Goal: Find specific page/section: Find specific page/section

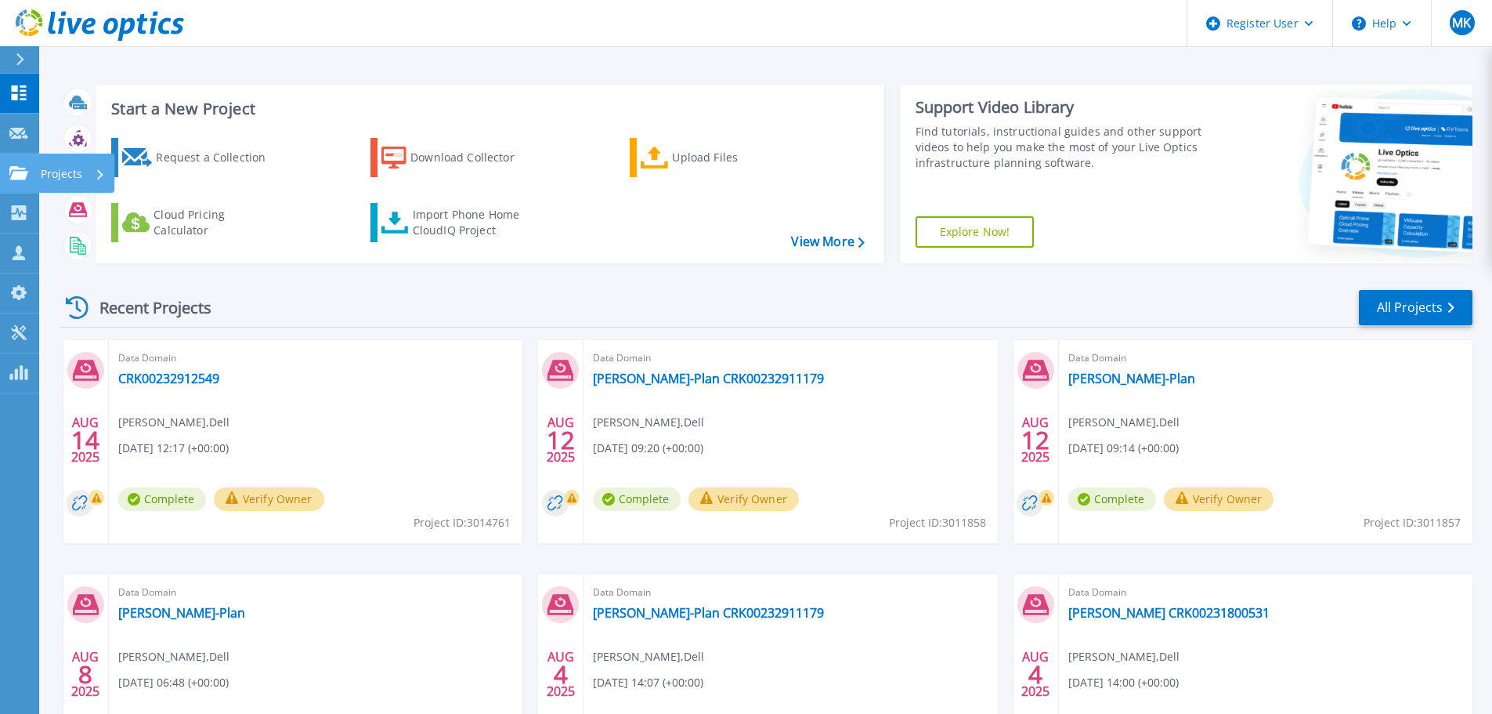
click at [25, 183] on link "Projects Projects" at bounding box center [19, 174] width 39 height 40
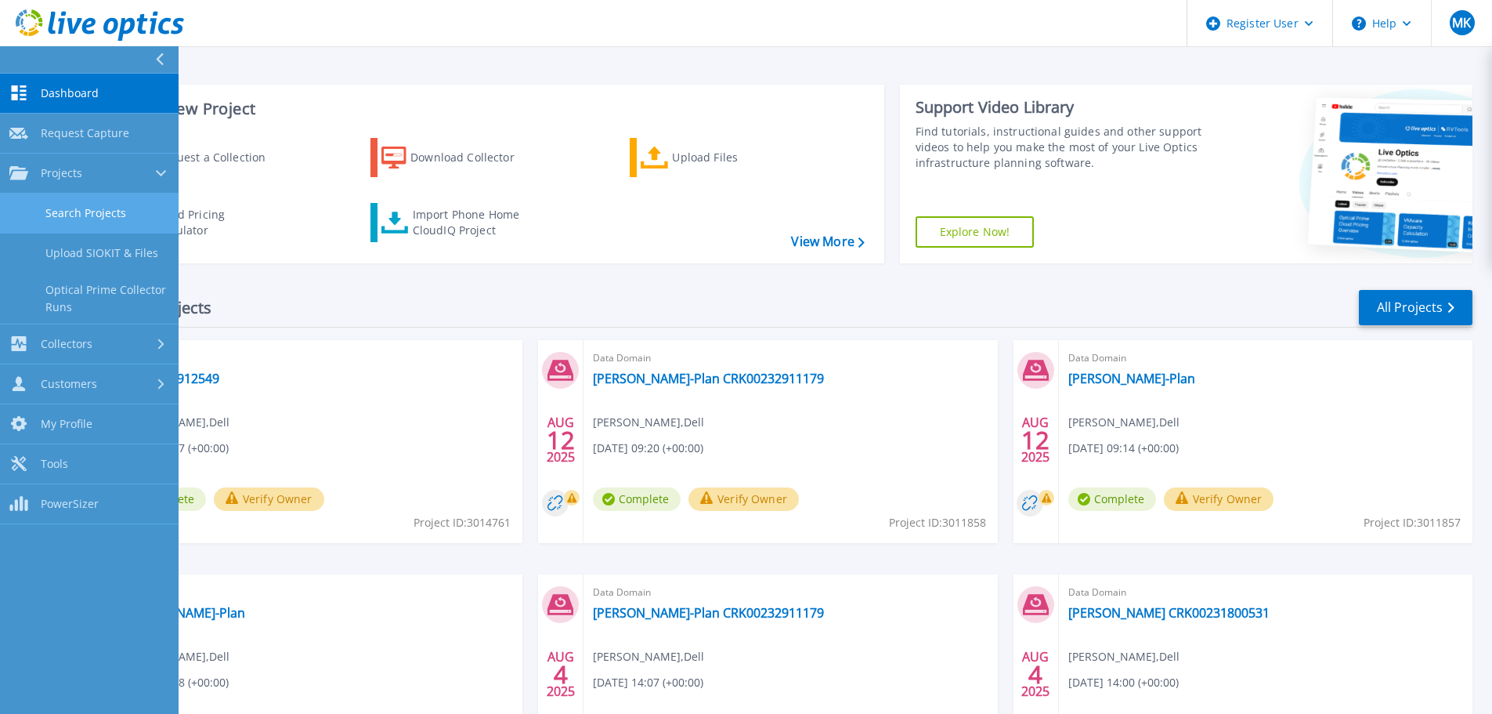
click at [67, 212] on link "Search Projects" at bounding box center [89, 213] width 179 height 40
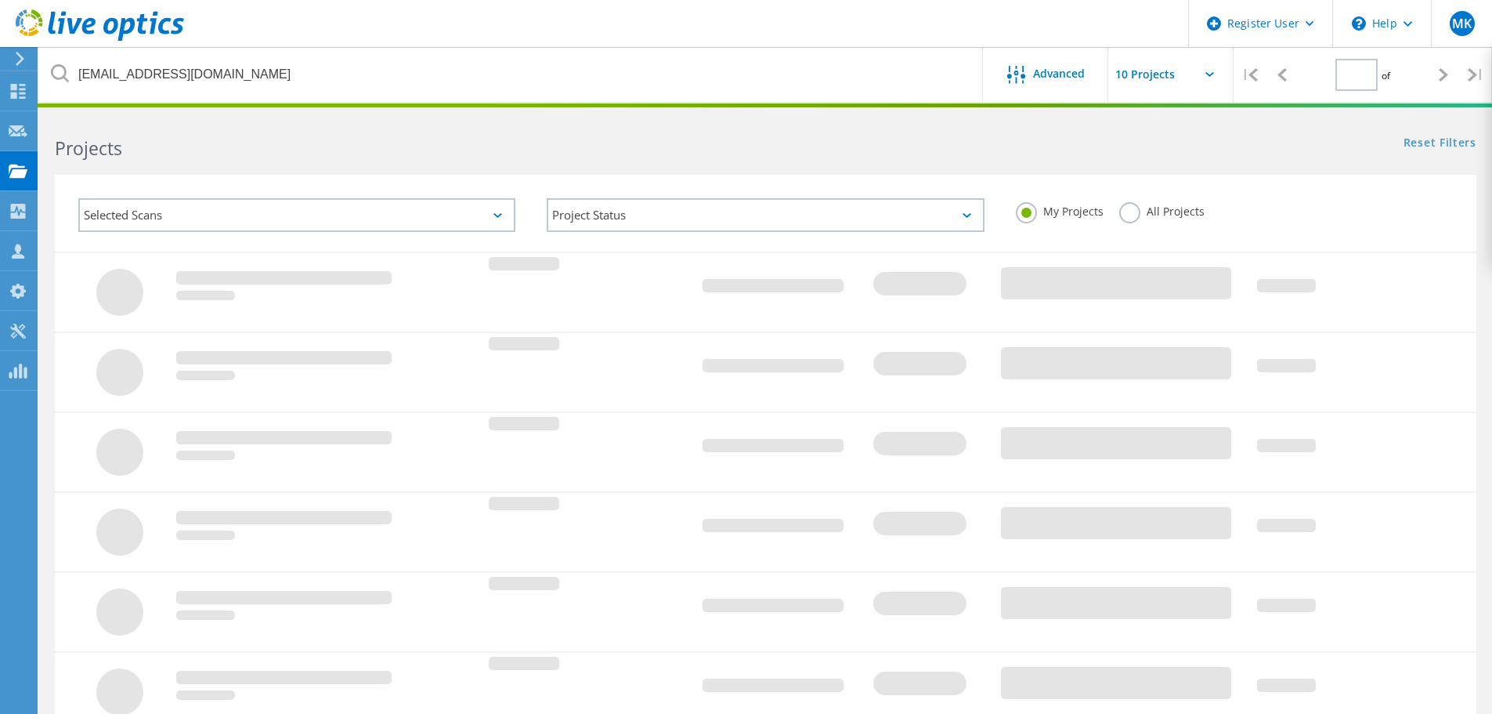
type input "1"
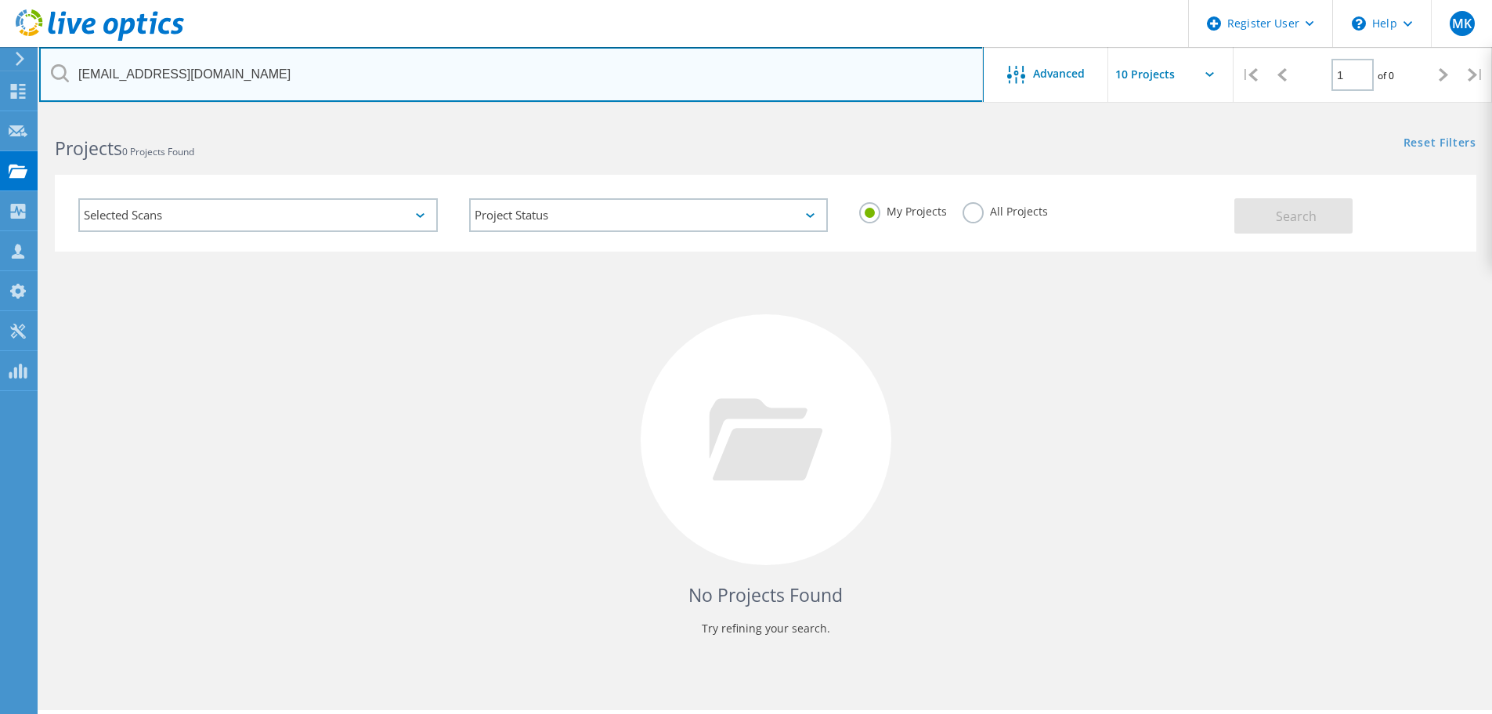
drag, startPoint x: 184, startPoint y: 77, endPoint x: 195, endPoint y: 77, distance: 11.0
click at [184, 76] on input "[EMAIL_ADDRESS][DOMAIN_NAME]" at bounding box center [511, 74] width 945 height 55
drag, startPoint x: 299, startPoint y: 68, endPoint x: 0, endPoint y: 147, distance: 309.5
click at [0, 147] on div "Register User \n Help Explore Helpful Articles Contact Support MK Dell User [PE…" at bounding box center [746, 435] width 1492 height 643
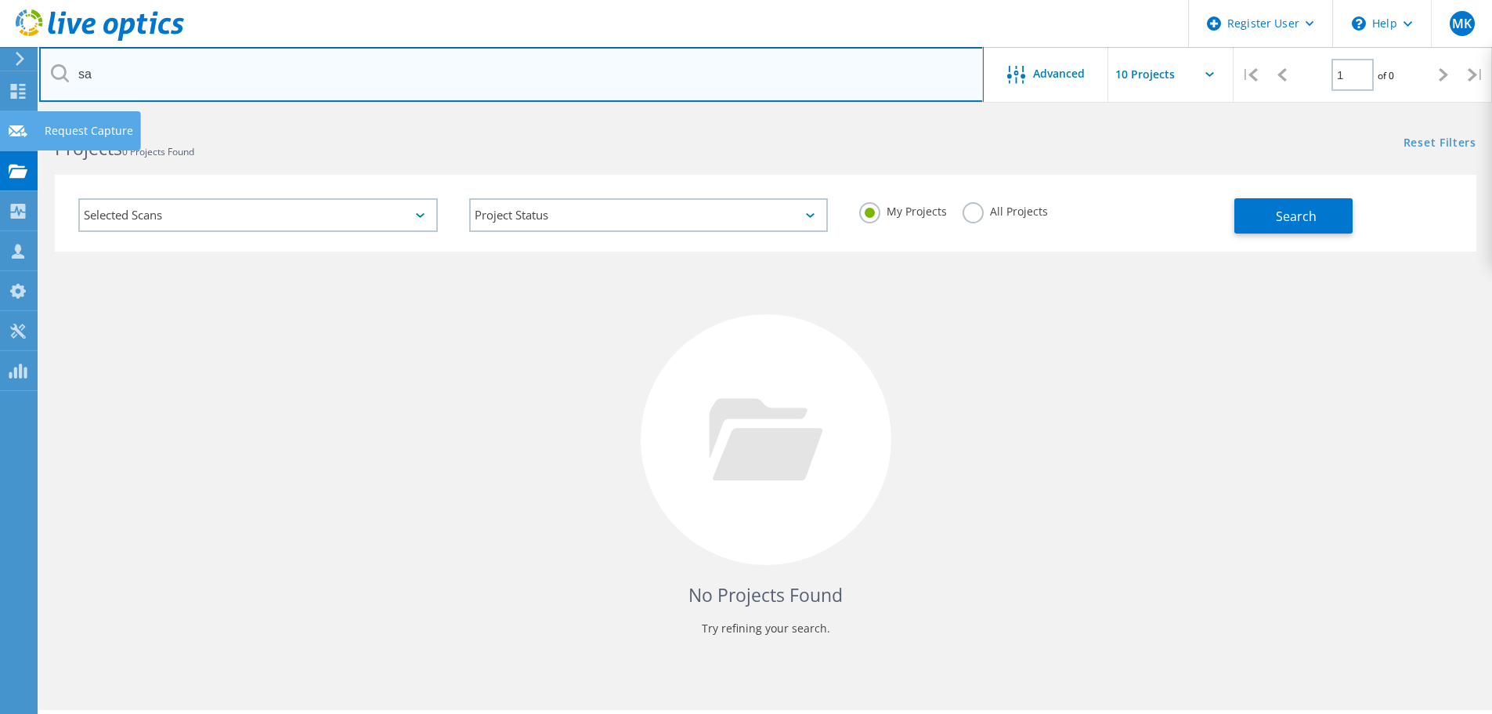
type input "s"
type input "[PERSON_NAME]"
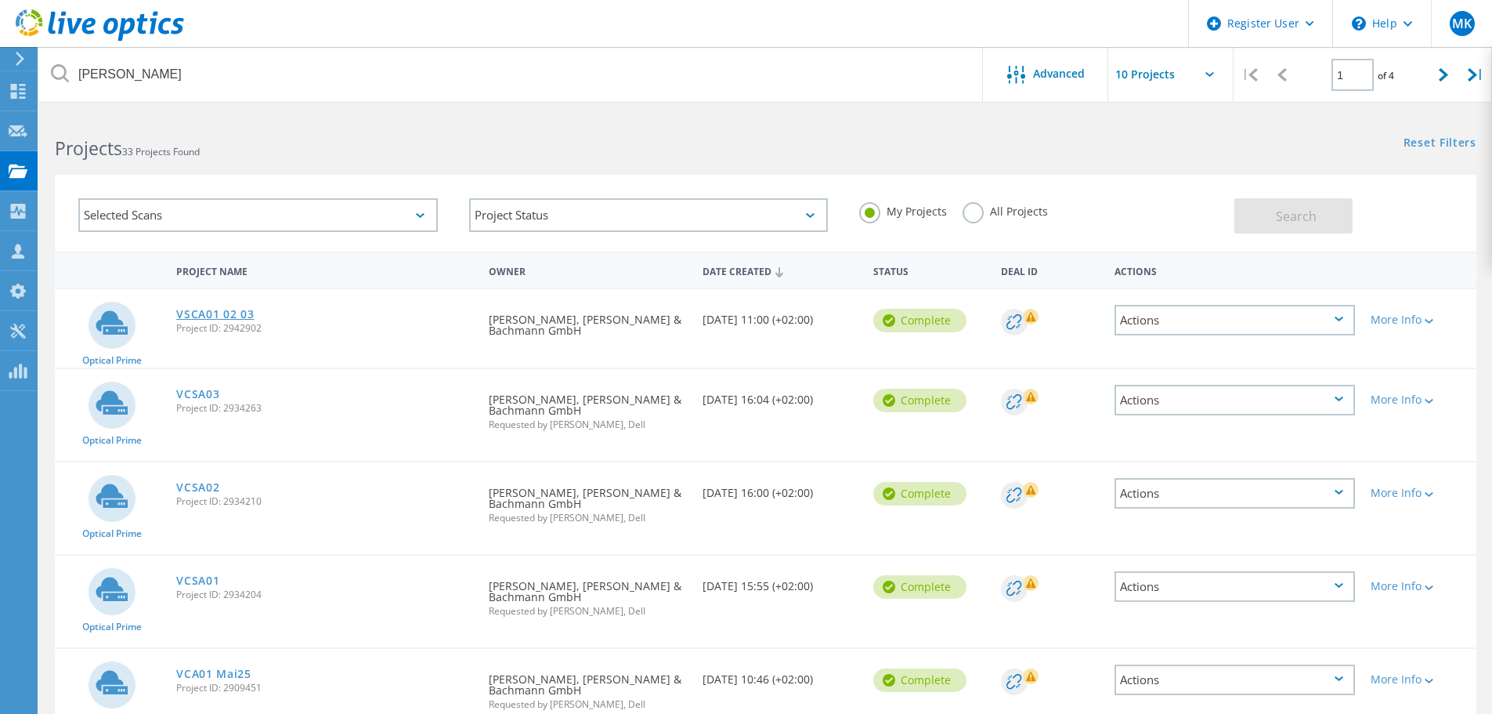
click at [184, 320] on link "VSCA01 02 03" at bounding box center [215, 314] width 78 height 11
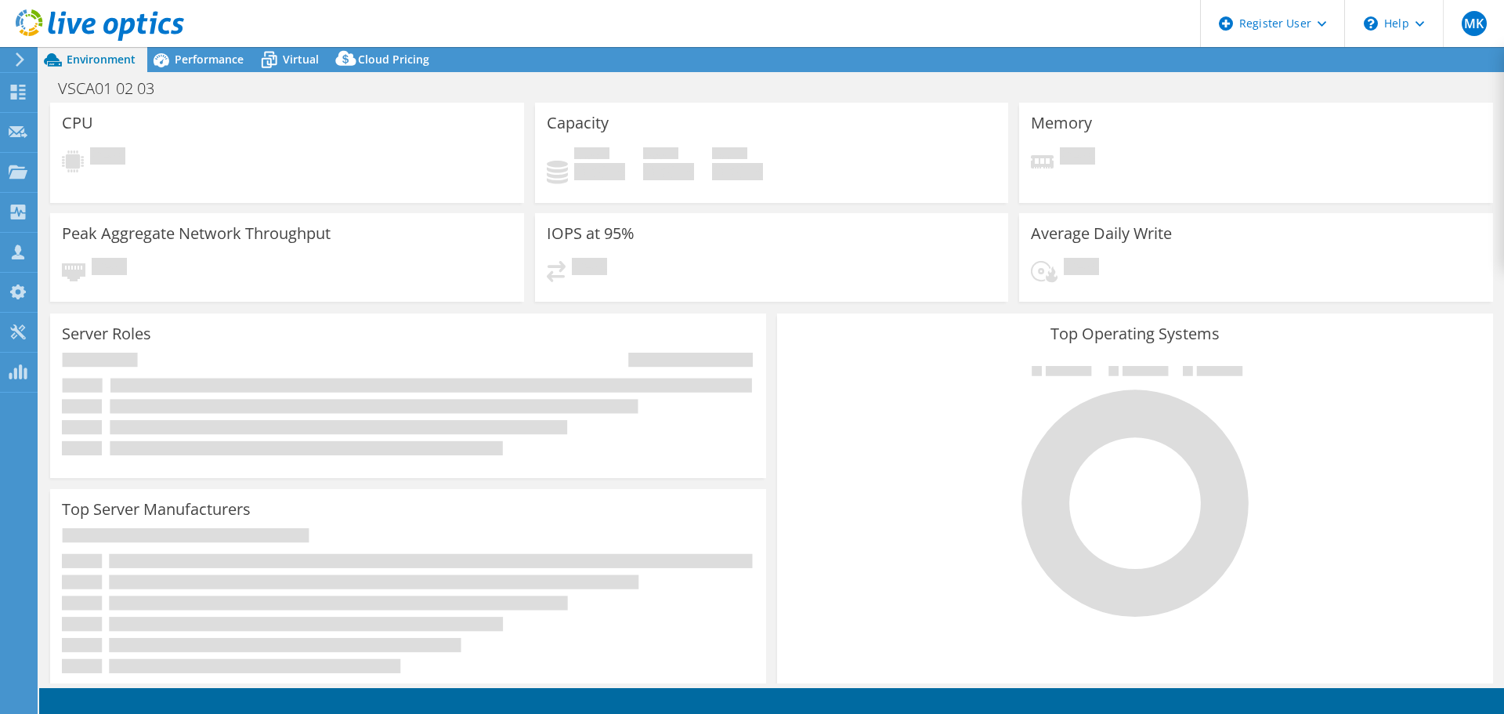
select select "EUFrankfurt"
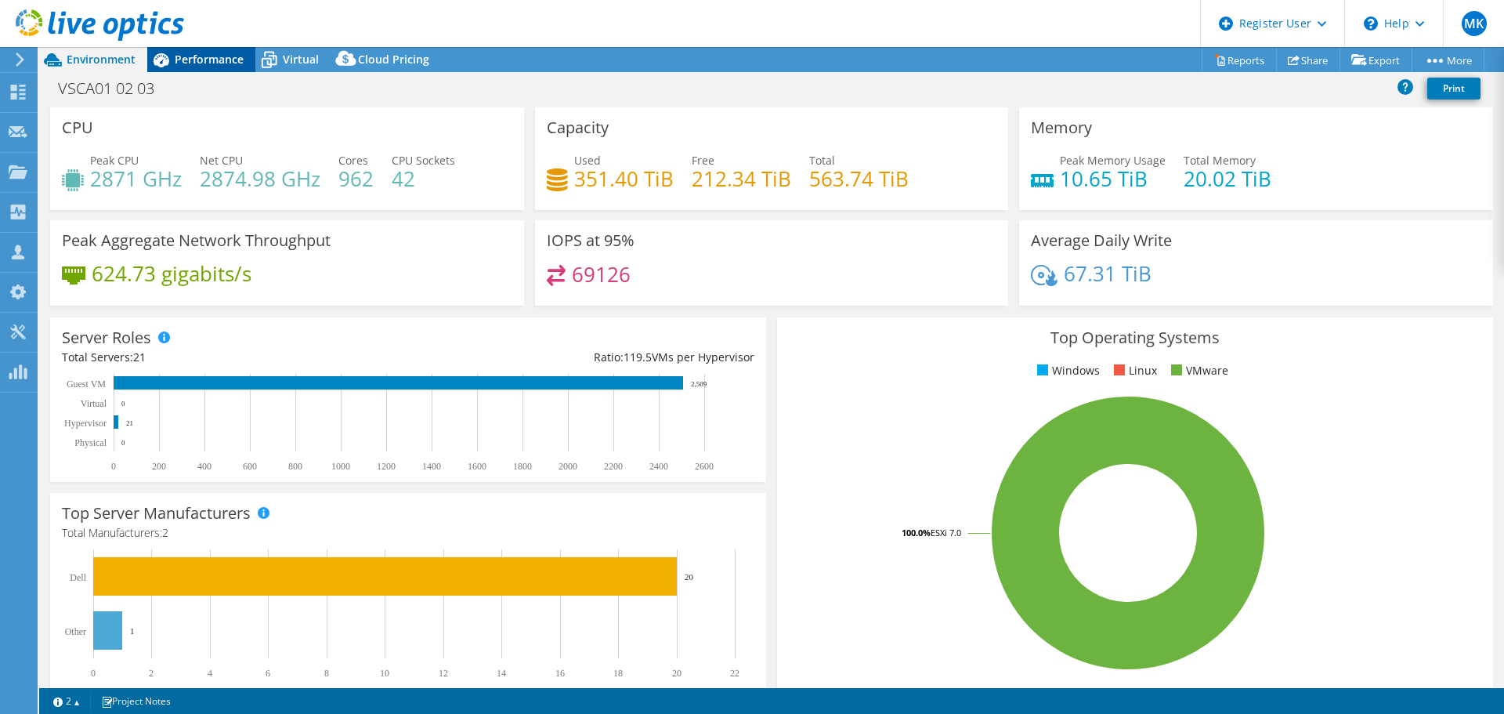
click at [214, 62] on span "Performance" at bounding box center [209, 59] width 69 height 15
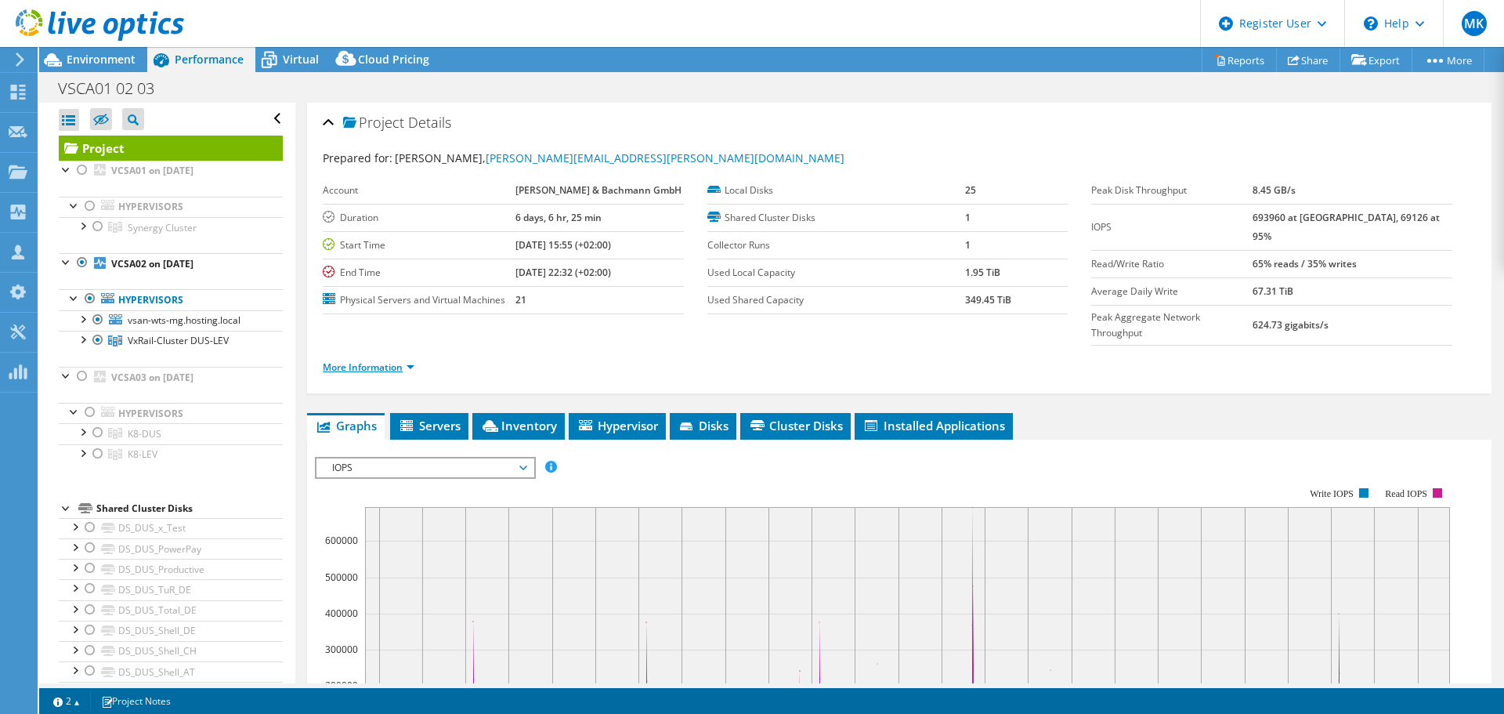
click at [382, 360] on link "More Information" at bounding box center [369, 366] width 92 height 13
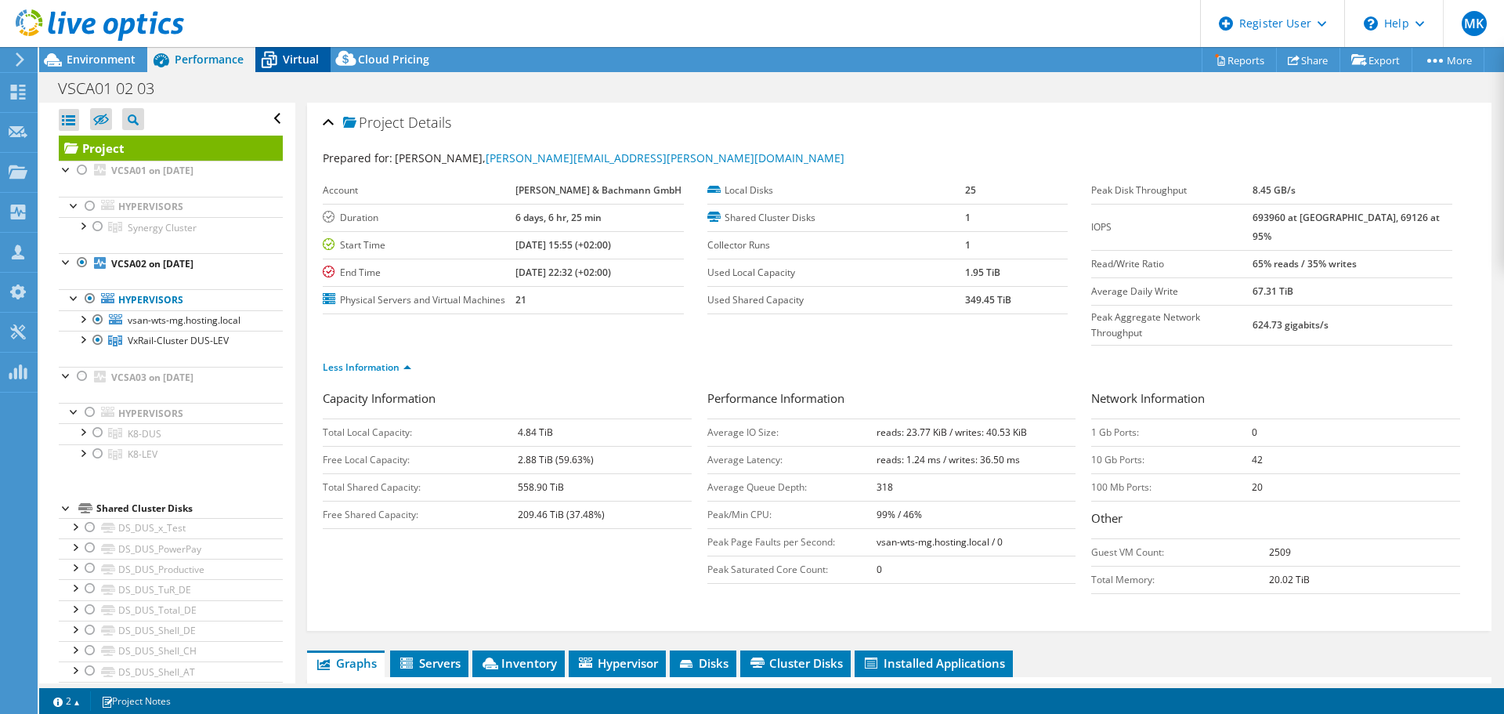
click at [302, 63] on span "Virtual" at bounding box center [301, 59] width 36 height 15
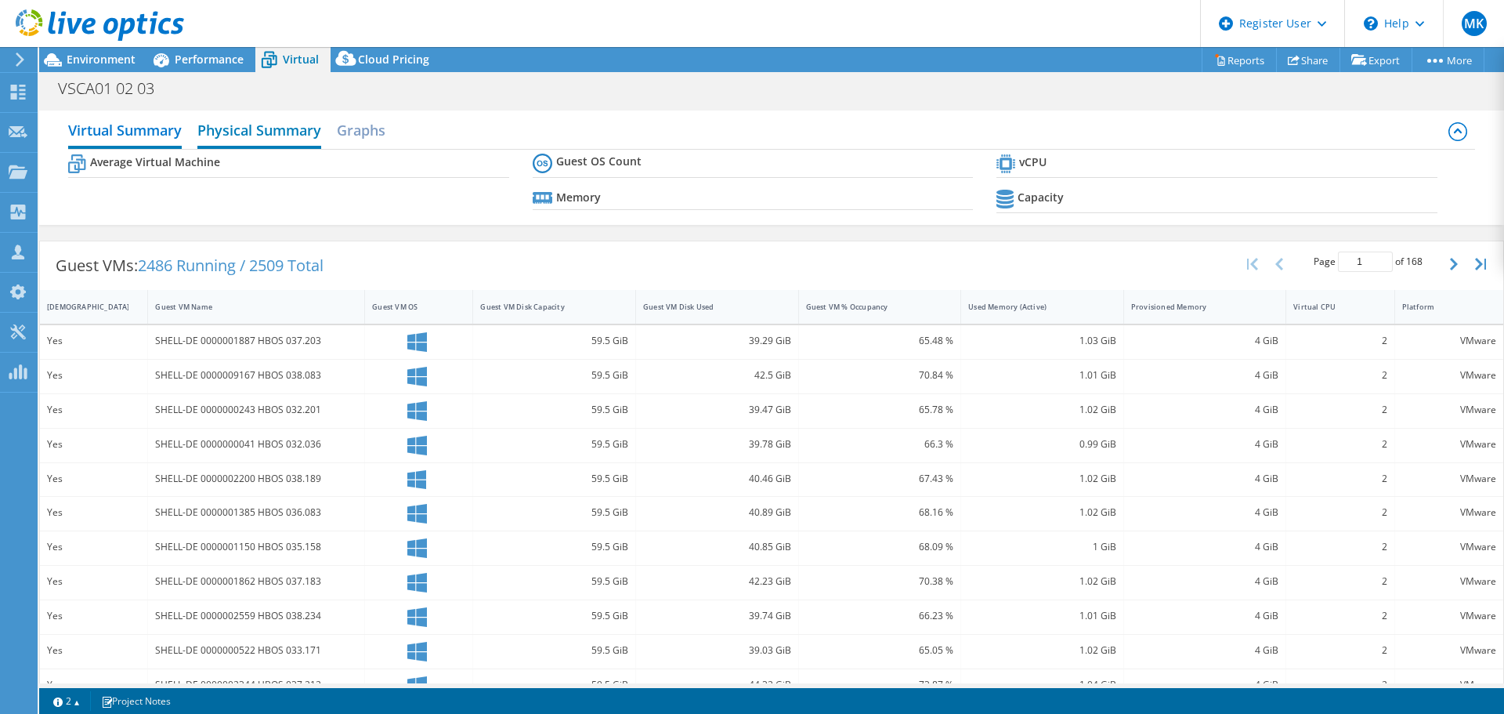
click at [266, 134] on h2 "Physical Summary" at bounding box center [259, 131] width 124 height 34
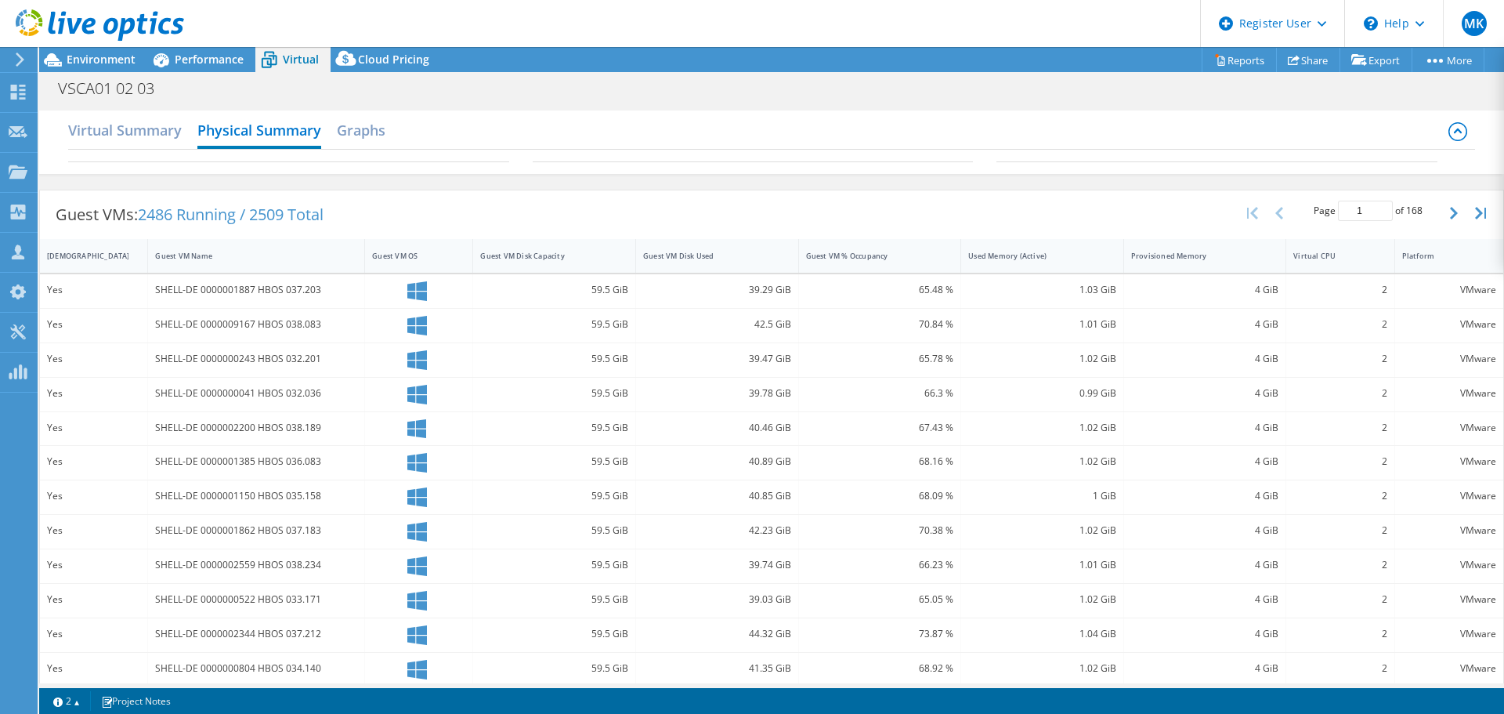
click at [187, 134] on div "Virtual Summary Physical Summary Graphs" at bounding box center [771, 131] width 1406 height 35
click at [163, 133] on h2 "Virtual Summary" at bounding box center [125, 131] width 114 height 34
